Goal: Task Accomplishment & Management: Manage account settings

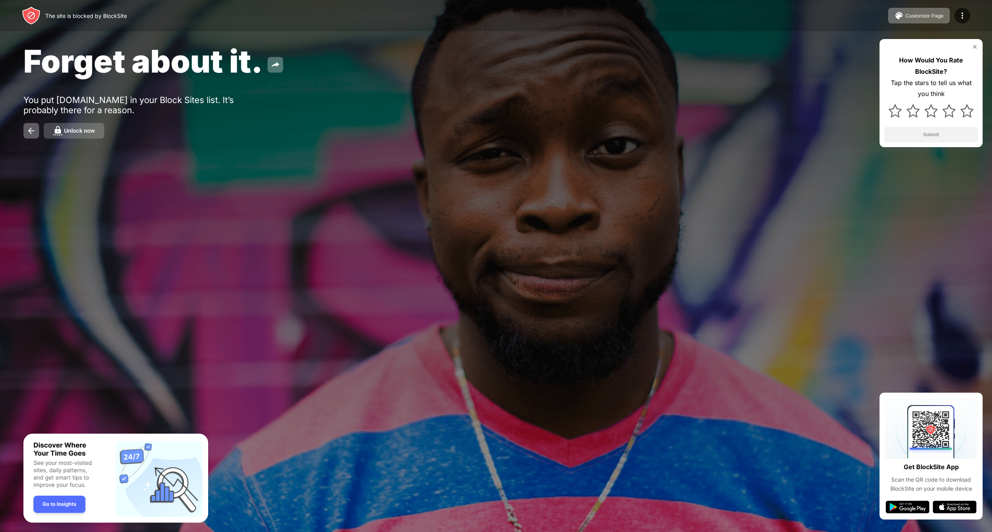
click at [78, 134] on div "Unlock now" at bounding box center [79, 131] width 31 height 6
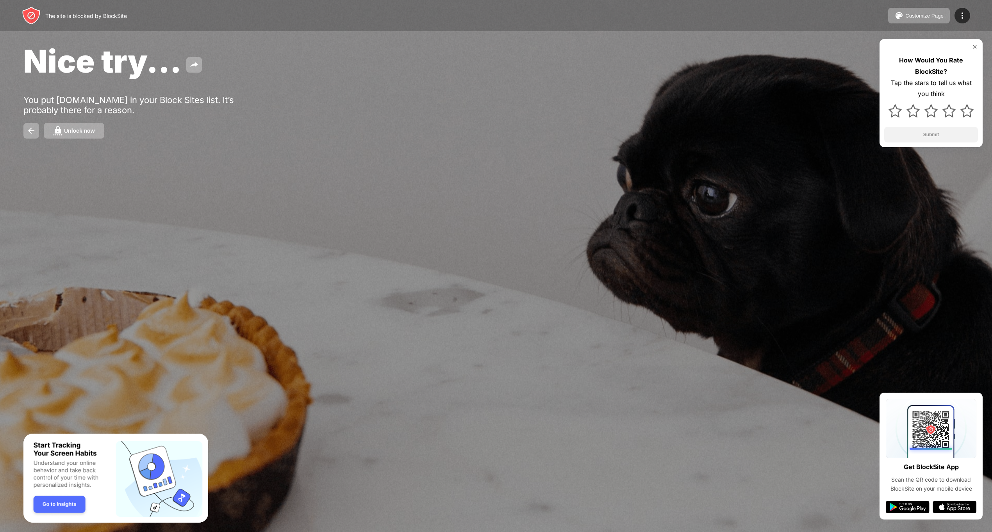
click at [27, 19] on img at bounding box center [31, 15] width 19 height 19
click at [973, 47] on img at bounding box center [975, 47] width 6 height 6
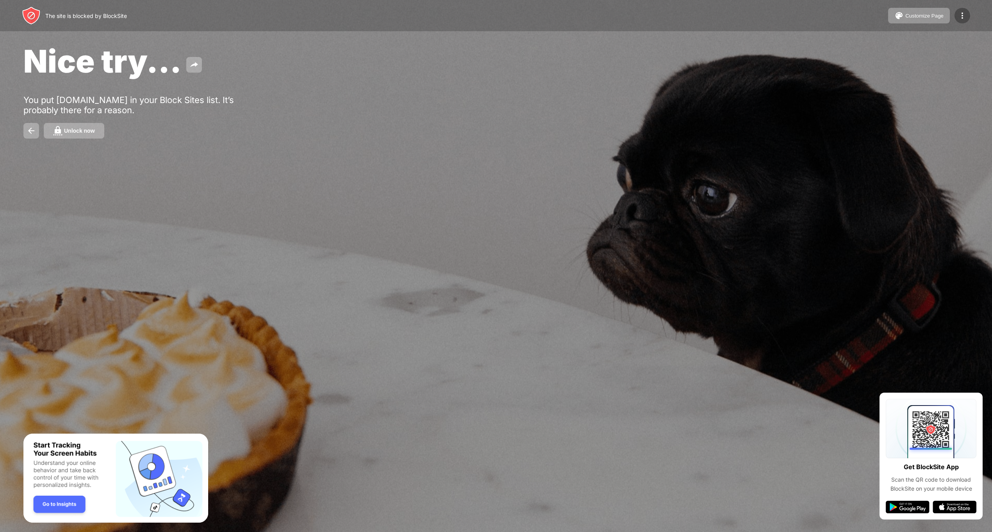
click at [964, 19] on img at bounding box center [962, 15] width 9 height 9
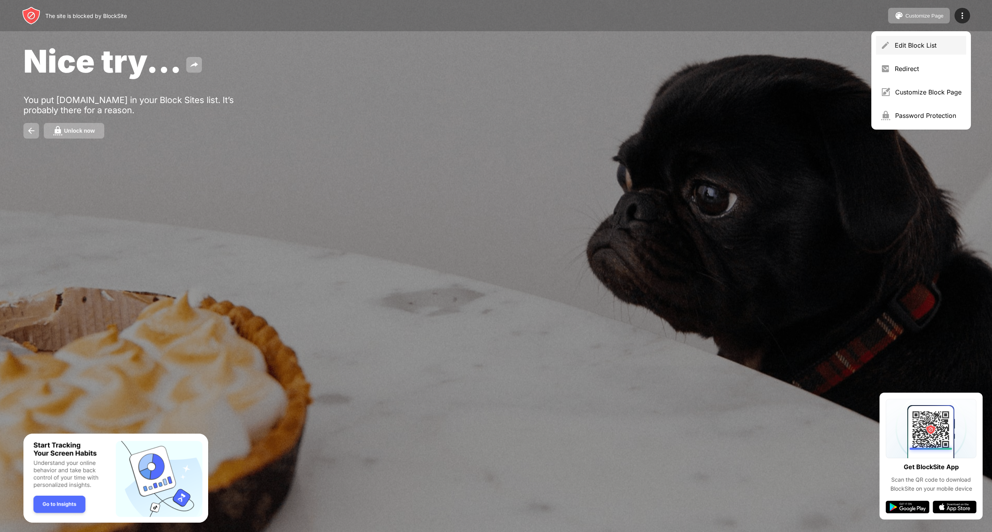
click at [927, 43] on div "Edit Block List" at bounding box center [928, 45] width 67 height 8
